Goal: Task Accomplishment & Management: Manage account settings

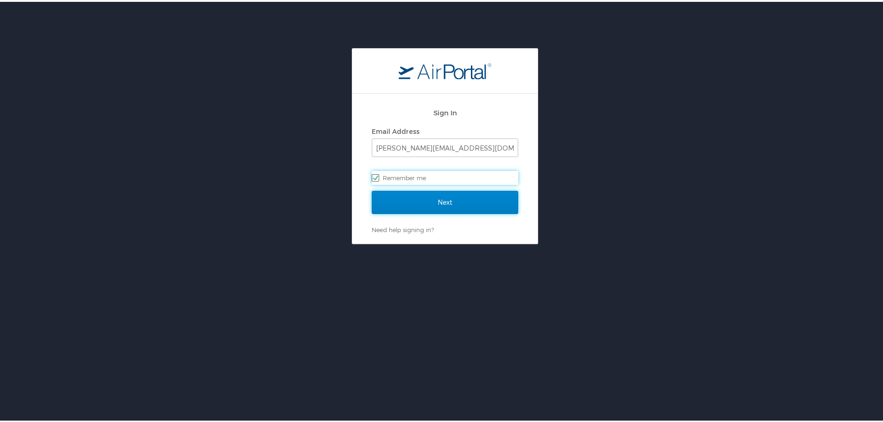
click at [428, 201] on input "Next" at bounding box center [445, 200] width 146 height 23
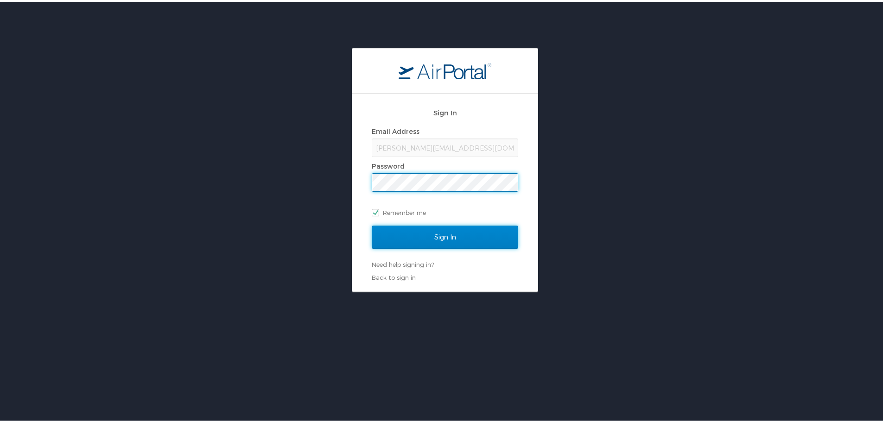
click at [413, 237] on input "Sign In" at bounding box center [445, 235] width 146 height 23
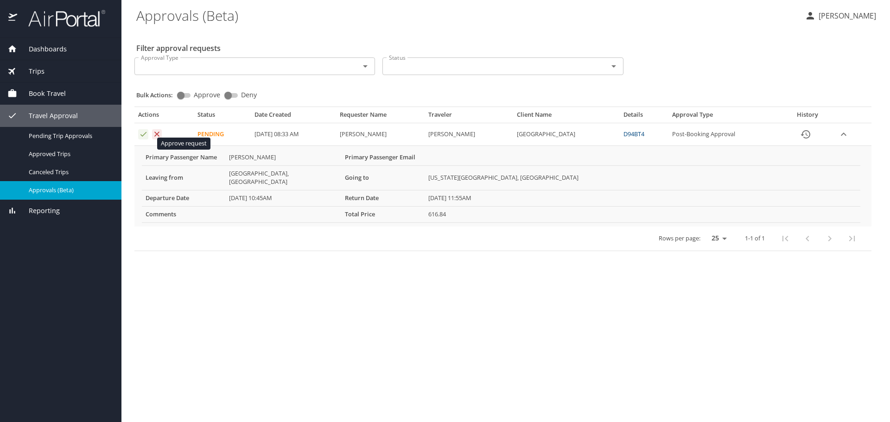
click at [146, 137] on icon "Approval table" at bounding box center [143, 134] width 6 height 5
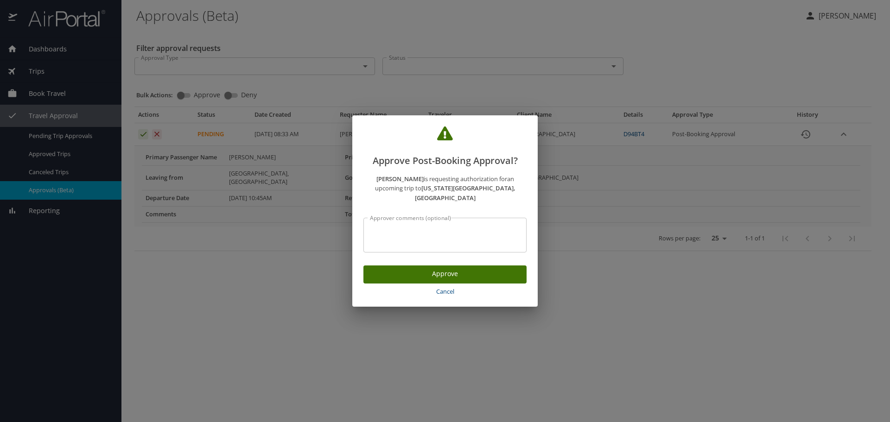
click at [413, 280] on span "Approve" at bounding box center [445, 274] width 148 height 12
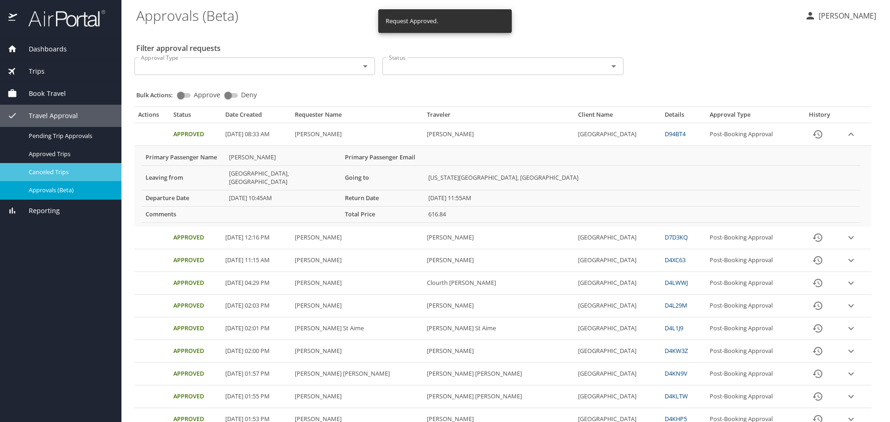
click at [41, 176] on span "Canceled Trips" at bounding box center [70, 172] width 82 height 9
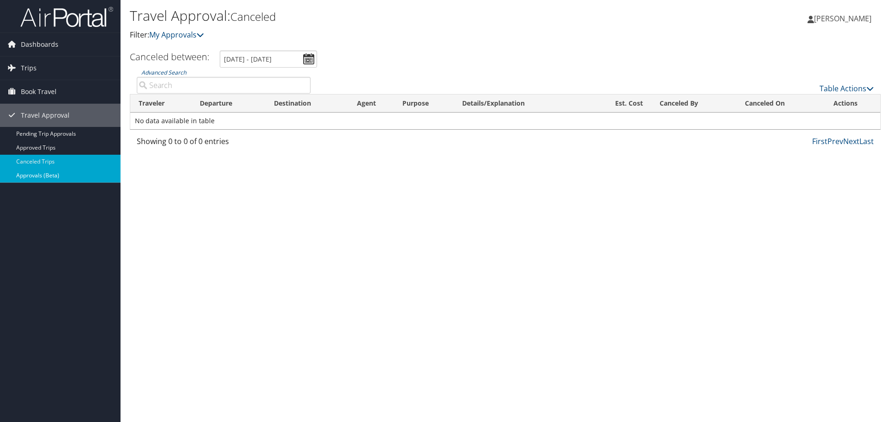
click at [33, 176] on link "Approvals (Beta)" at bounding box center [60, 176] width 121 height 14
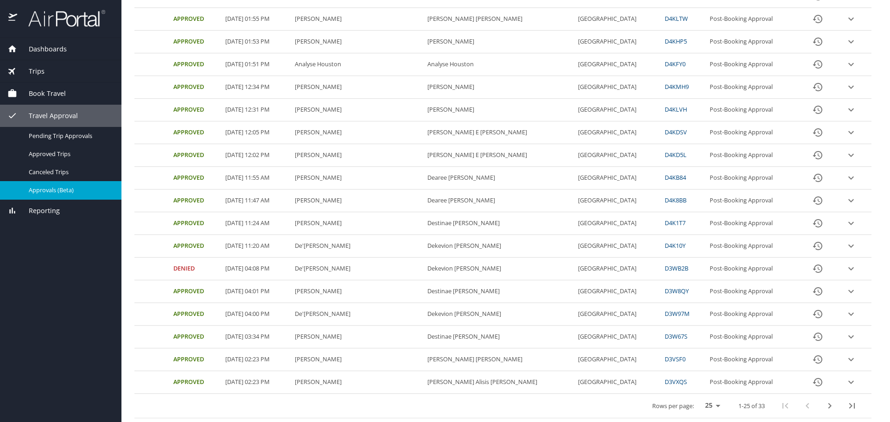
scroll to position [376, 0]
click at [824, 407] on icon "next page" at bounding box center [829, 406] width 11 height 11
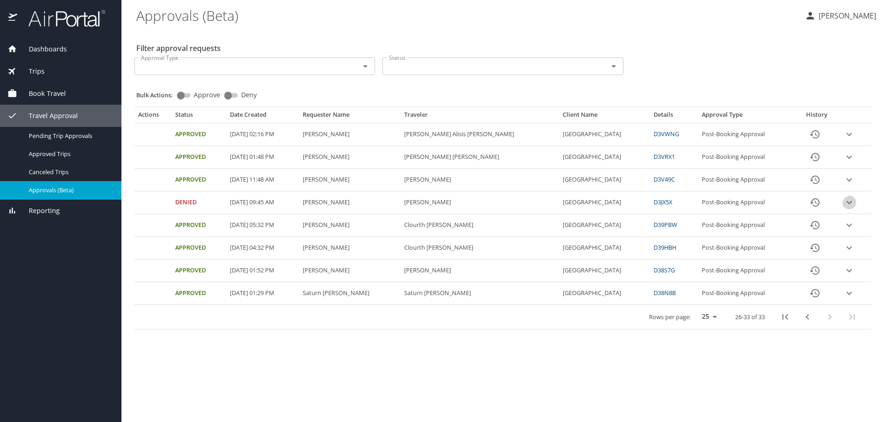
click at [852, 140] on icon "expand row" at bounding box center [849, 134] width 11 height 11
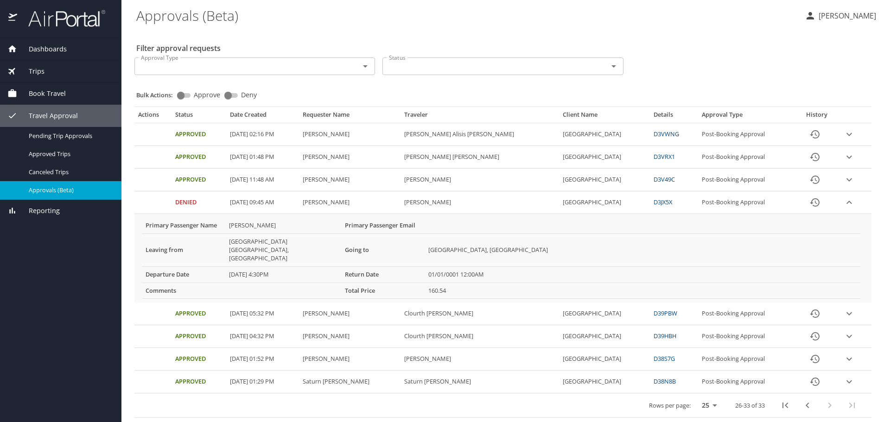
scroll to position [34, 0]
click at [802, 407] on icon "previous page" at bounding box center [807, 405] width 11 height 11
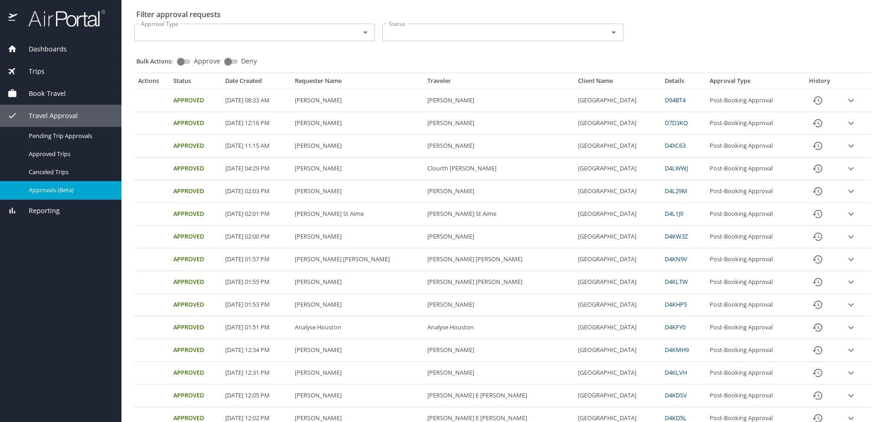
scroll to position [0, 0]
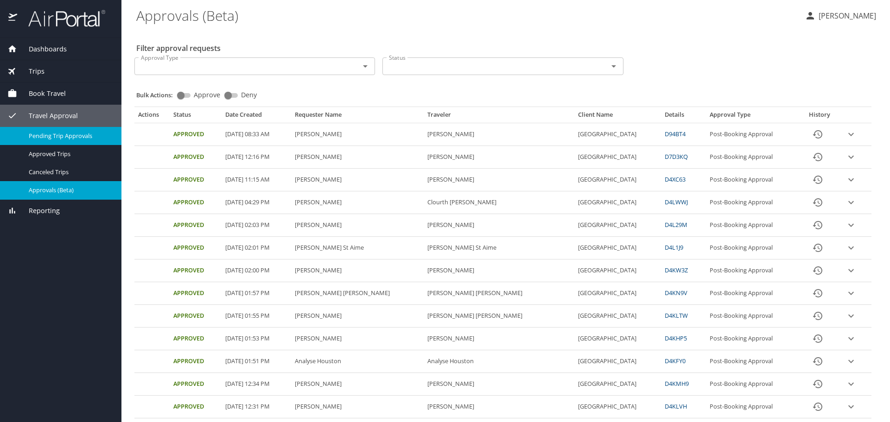
click at [72, 136] on span "Pending Trip Approvals" at bounding box center [70, 136] width 82 height 9
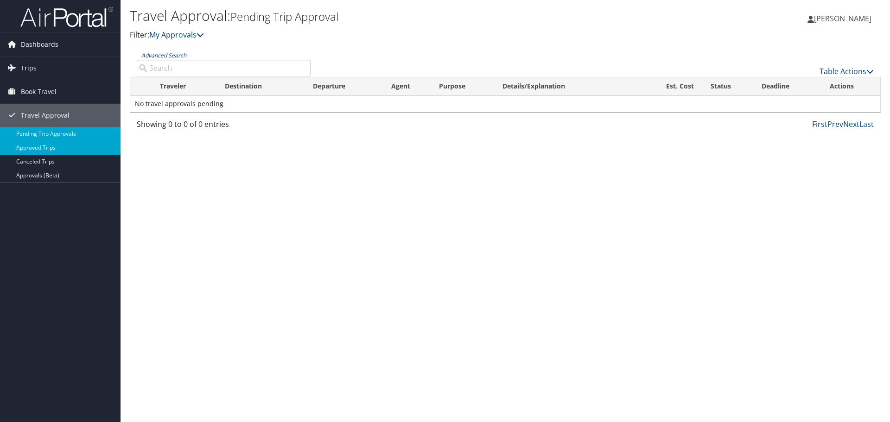
click at [41, 147] on link "Approved Trips" at bounding box center [60, 148] width 121 height 14
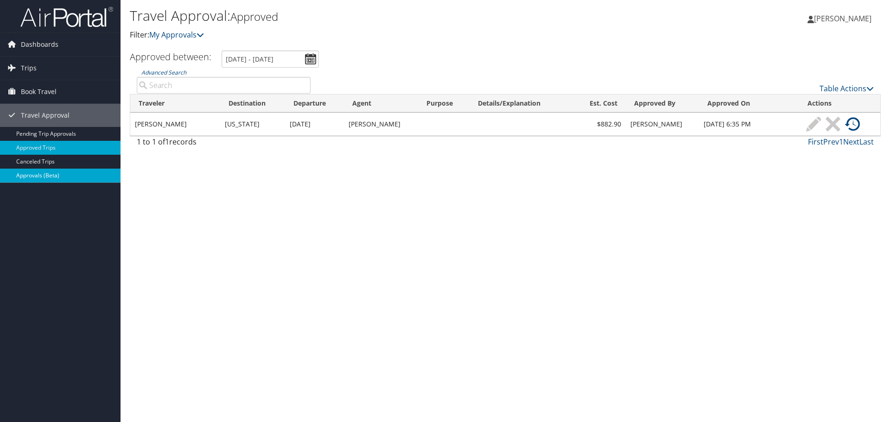
click at [25, 177] on link "Approvals (Beta)" at bounding box center [60, 176] width 121 height 14
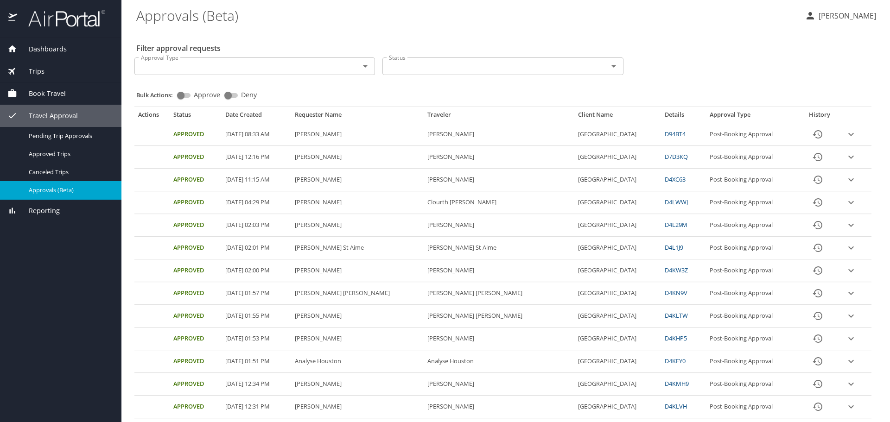
click at [141, 110] on div "Actions Status Date Created Requester Name Traveler Client Name Details Approva…" at bounding box center [503, 407] width 744 height 624
drag, startPoint x: 838, startPoint y: 0, endPoint x: 720, endPoint y: 37, distance: 123.3
click at [720, 37] on div "Filter approval requests Approval Type Approval Type Status Status Bulk Actions…" at bounding box center [505, 375] width 739 height 690
click at [136, 40] on div "Filter approval requests Approval Type Approval Type Status Status Bulk Actions…" at bounding box center [505, 375] width 739 height 690
click at [697, 53] on div "Filter approval requests Approval Type Approval Type Status Status Bulk Actions…" at bounding box center [505, 375] width 739 height 690
